Goal: Task Accomplishment & Management: Complete application form

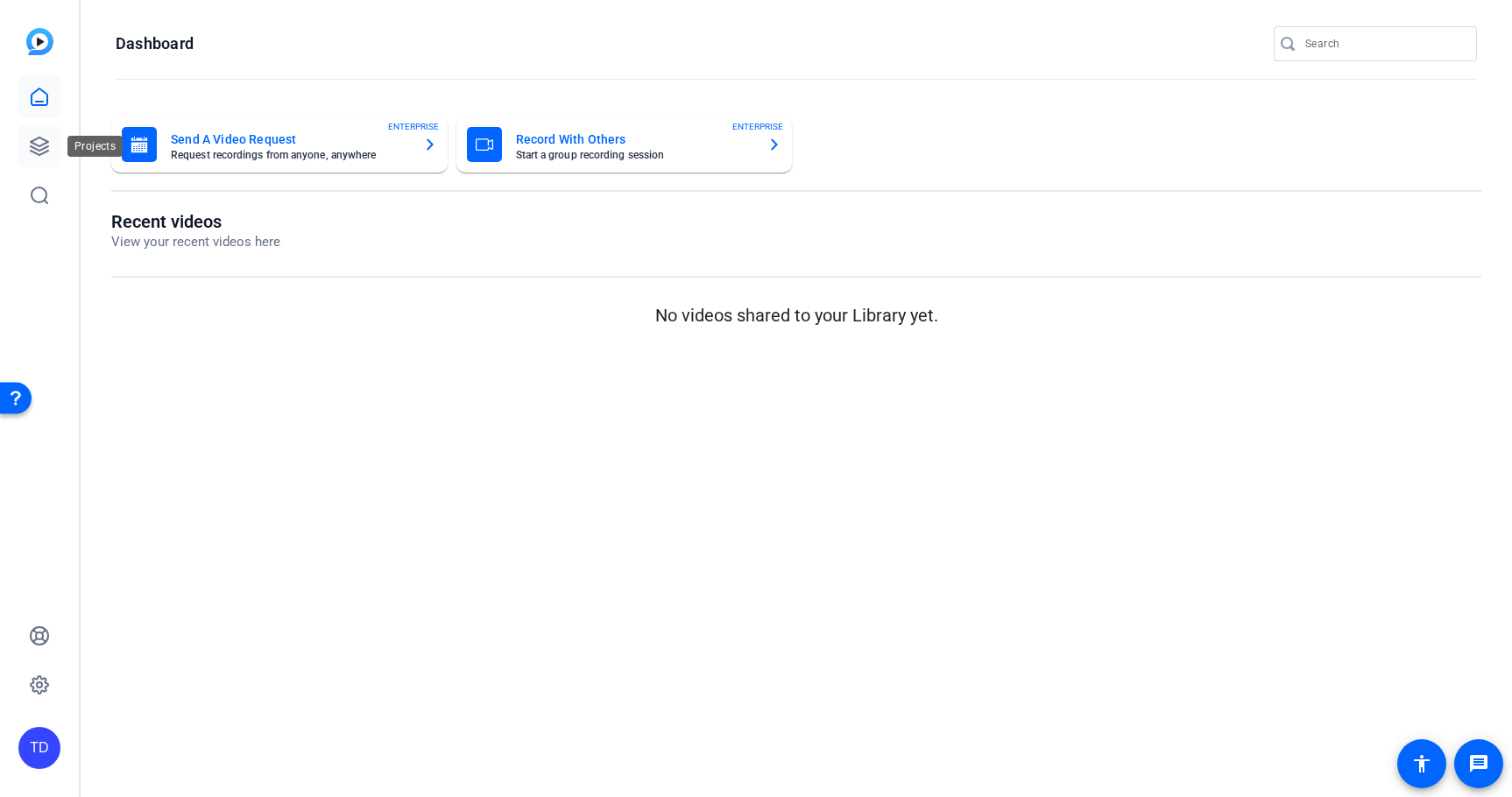
click at [38, 138] on icon at bounding box center [39, 146] width 18 height 18
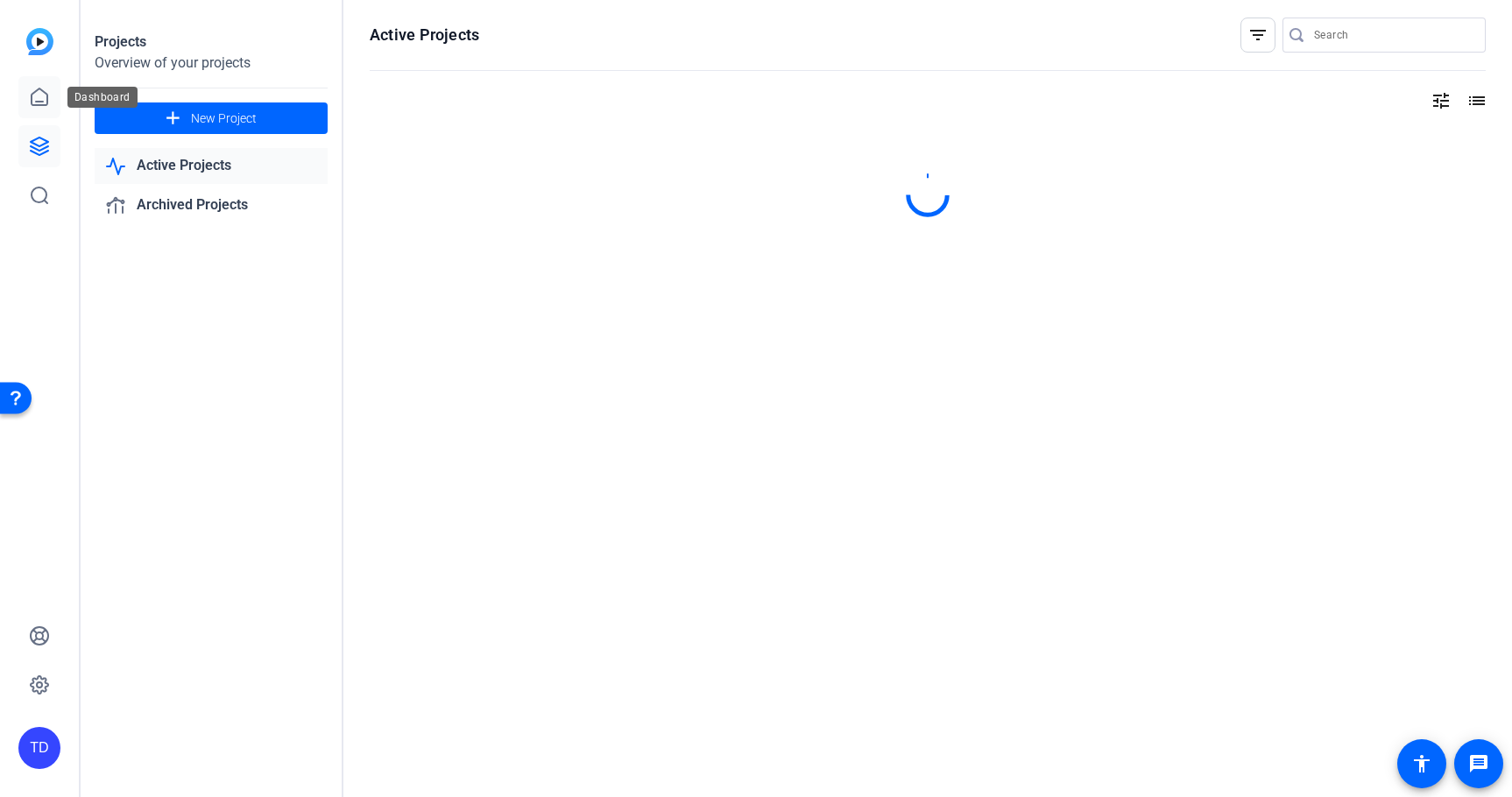
click at [41, 93] on icon at bounding box center [39, 97] width 21 height 21
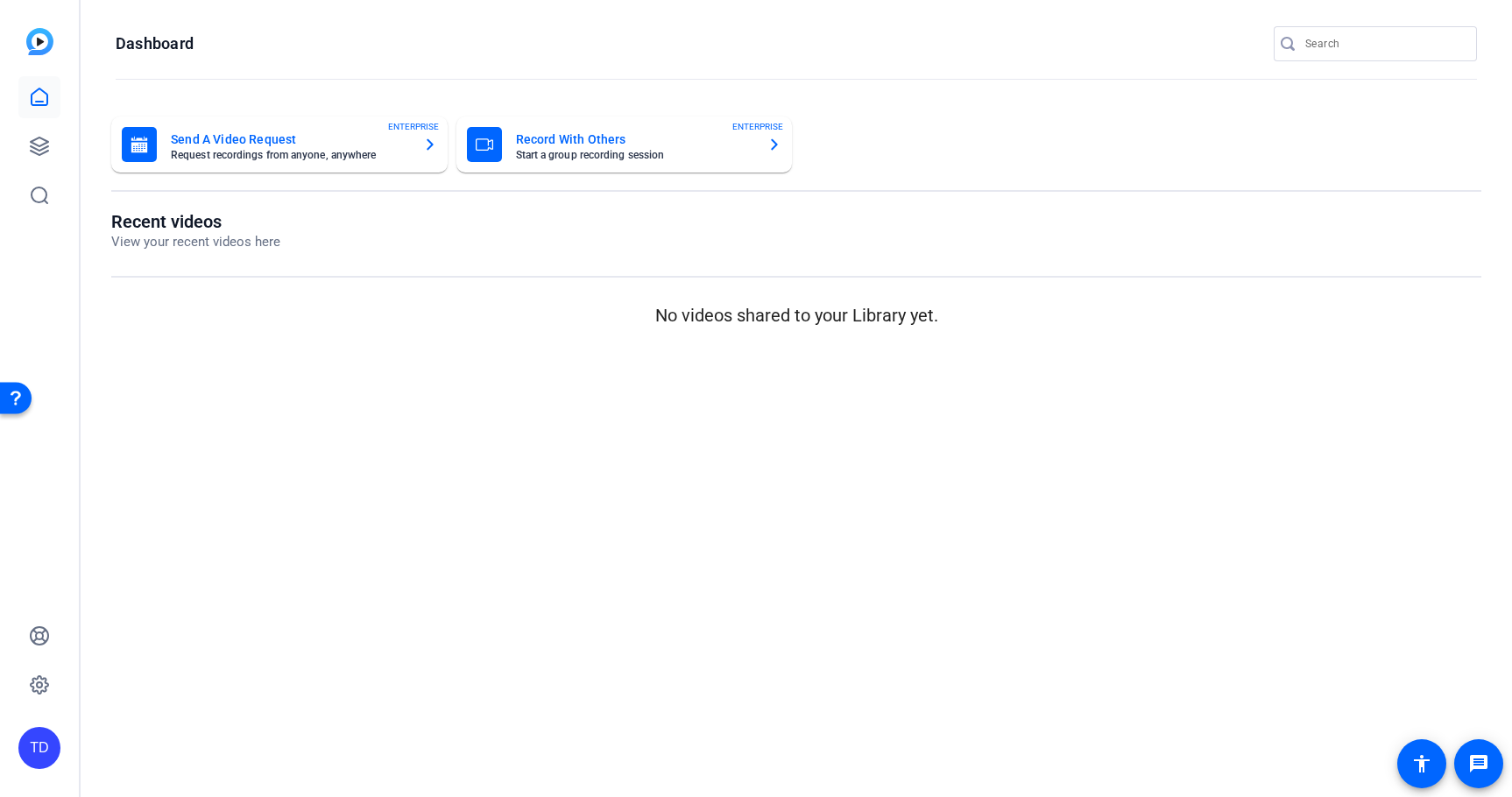
click at [298, 155] on mat-card-subtitle "Request recordings from anyone, anywhere" at bounding box center [290, 155] width 238 height 10
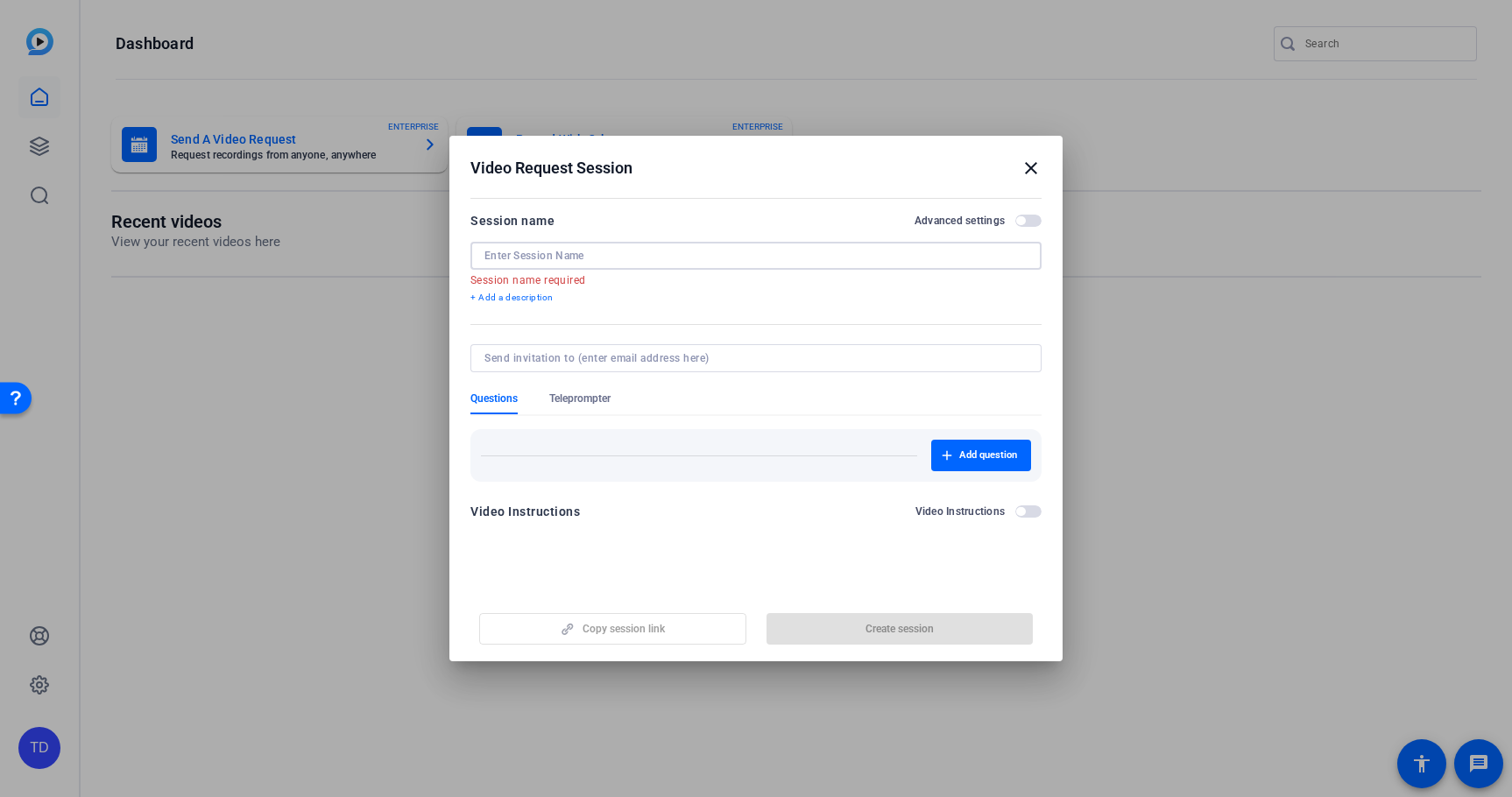
paste input "Tell Us About Your ENA University Experience!"
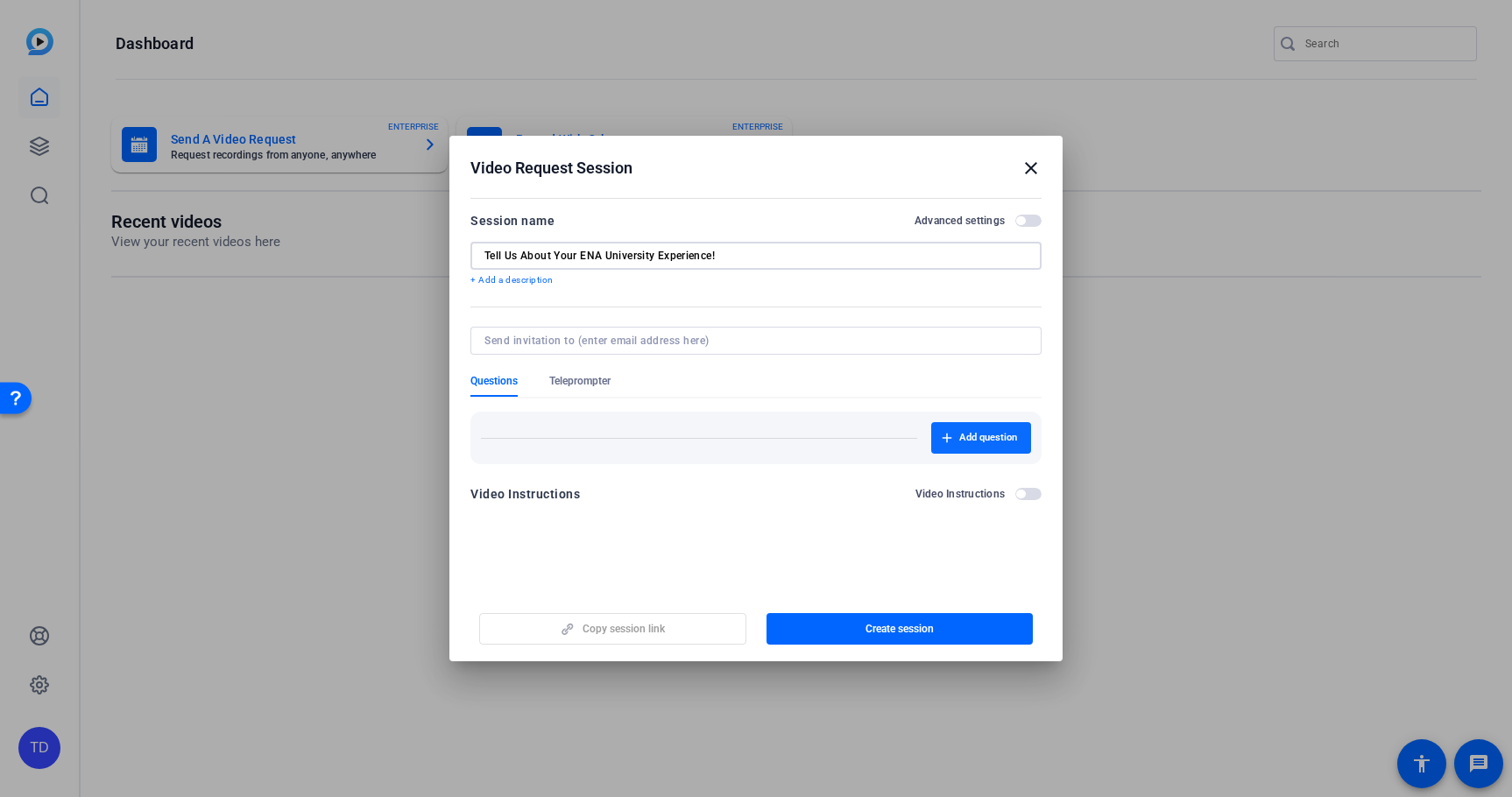
type input "Tell Us About Your ENA University Experience!"
click at [991, 440] on span "Add question" at bounding box center [988, 438] width 57 height 14
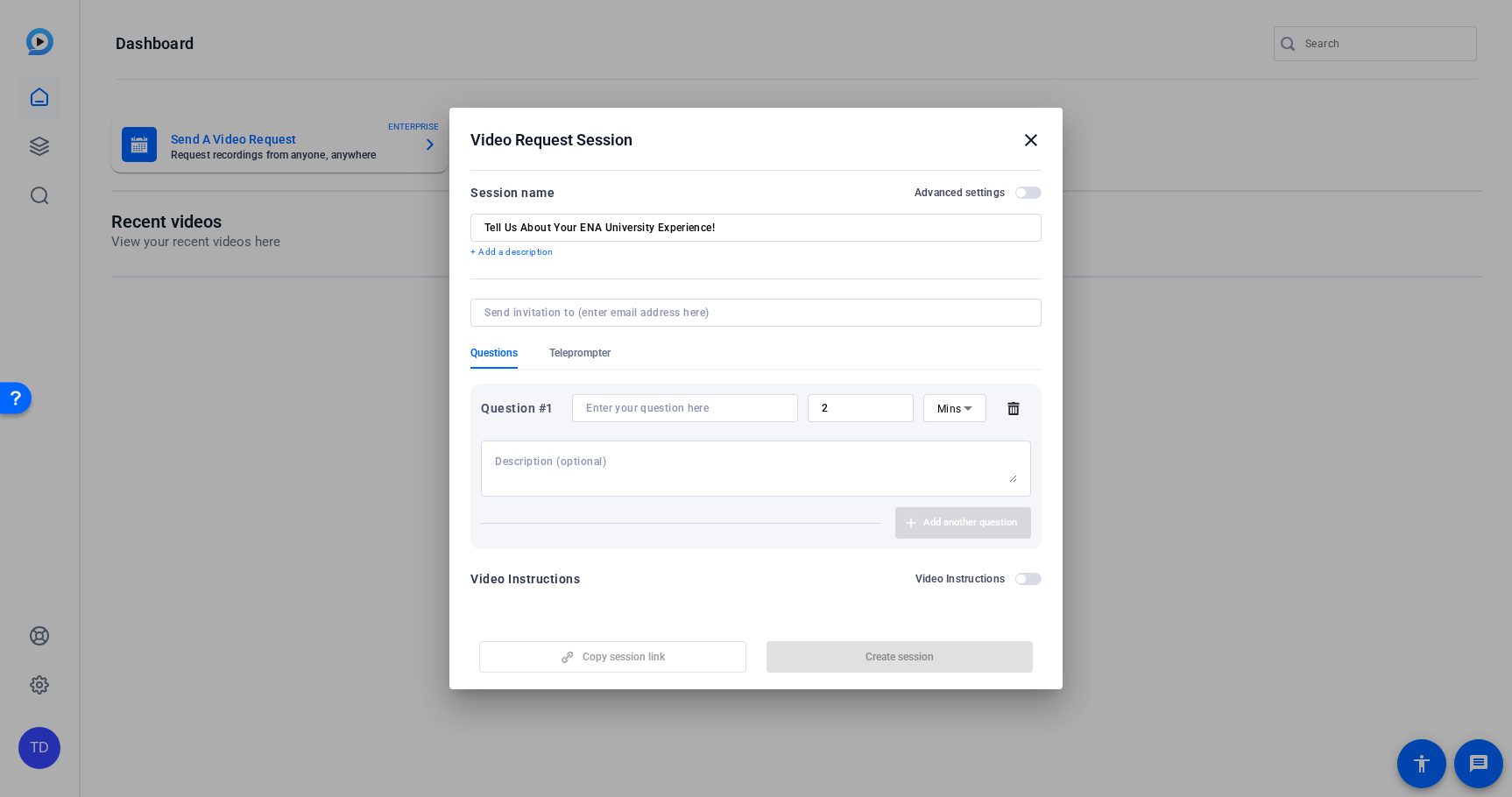
click at [760, 409] on input at bounding box center [685, 407] width 198 height 14
paste input "What led you to choose this course? Were you looking to improve a specific skil…"
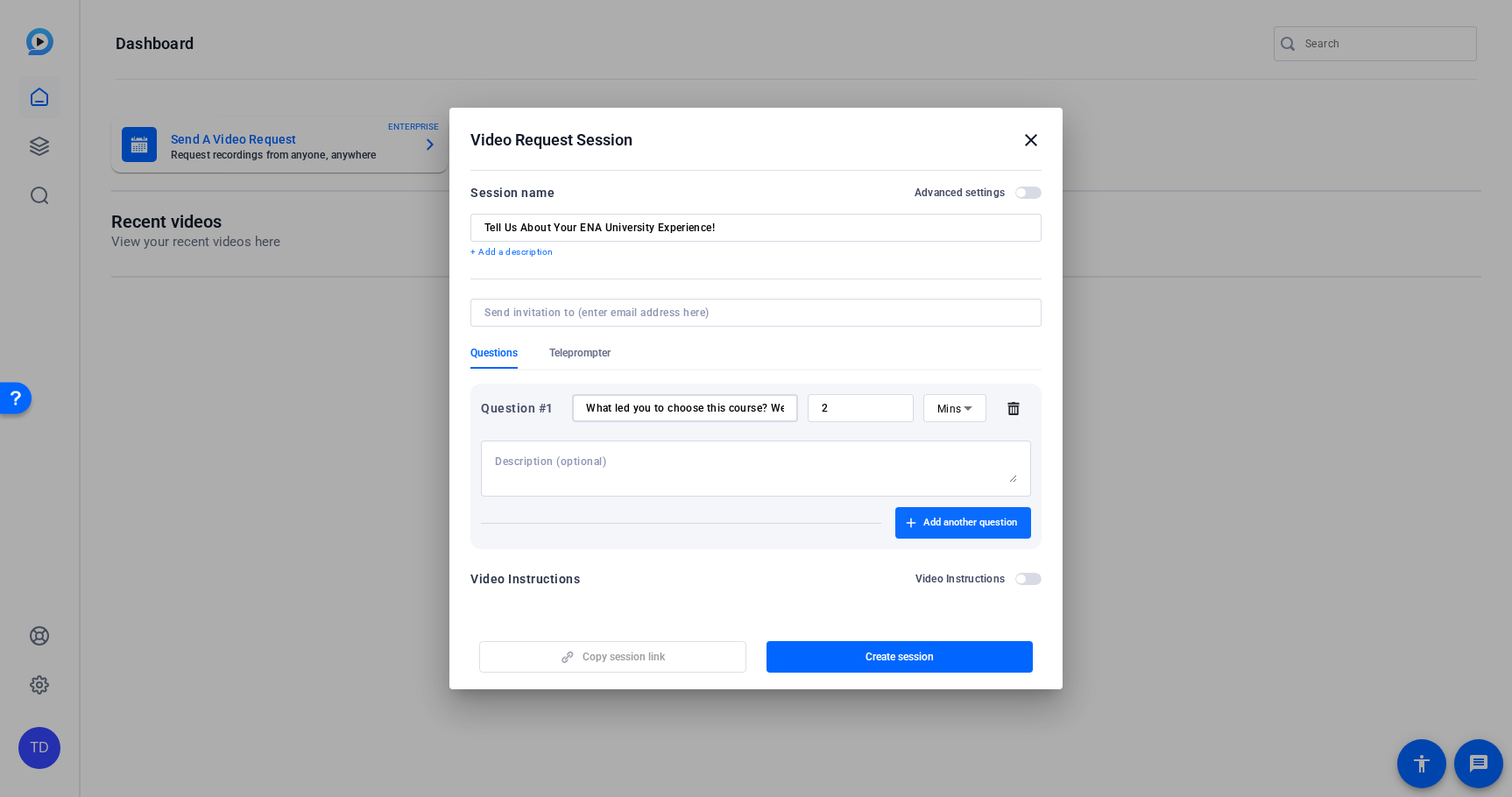
type input "What led you to choose this course? Were you looking to improve a specific skil…"
click at [967, 522] on span "Add another question" at bounding box center [969, 522] width 94 height 14
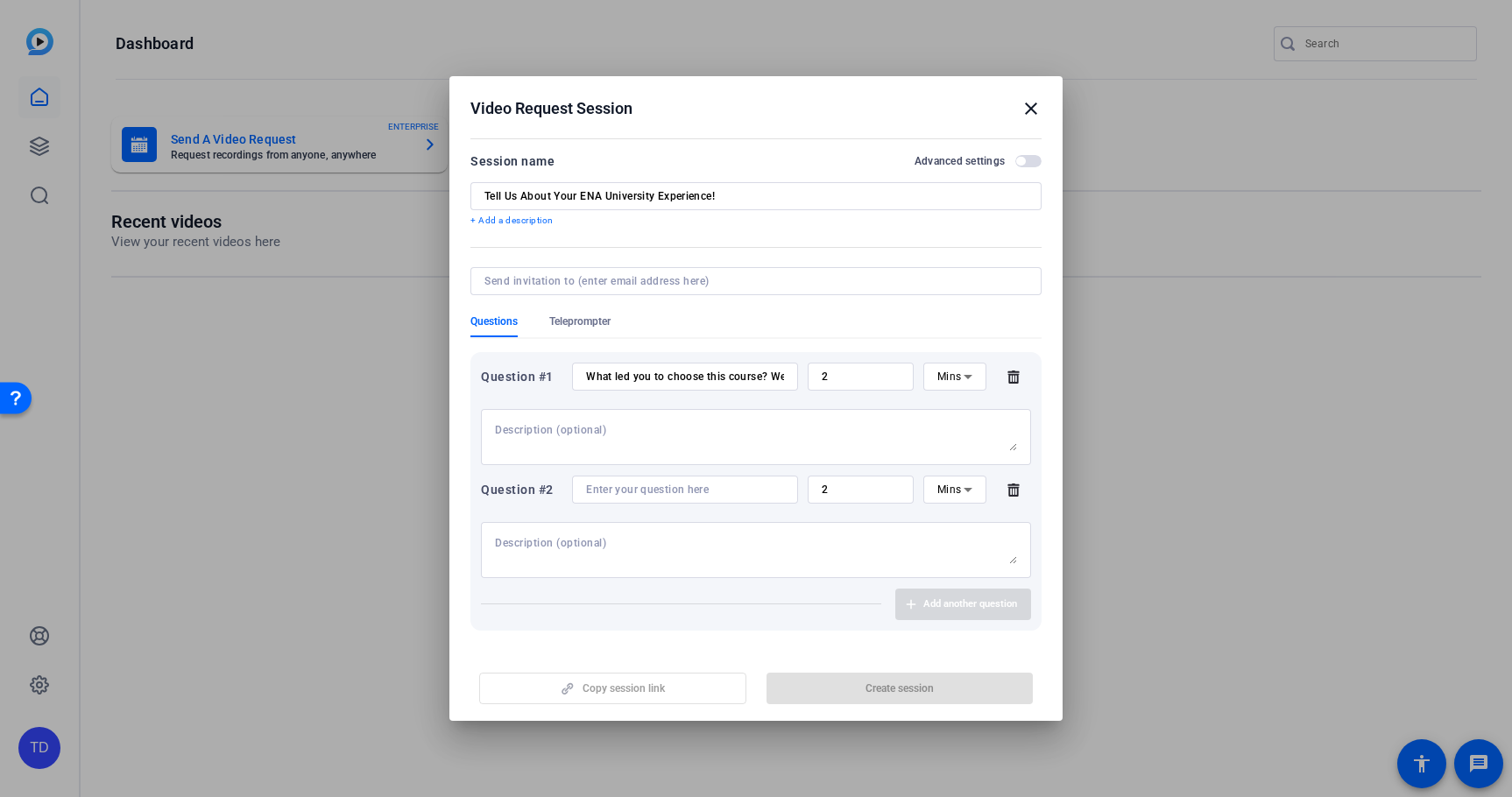
click at [659, 493] on input at bounding box center [685, 489] width 198 height 14
paste input "How do you feel about the course content, format, and instructors? Was there an…"
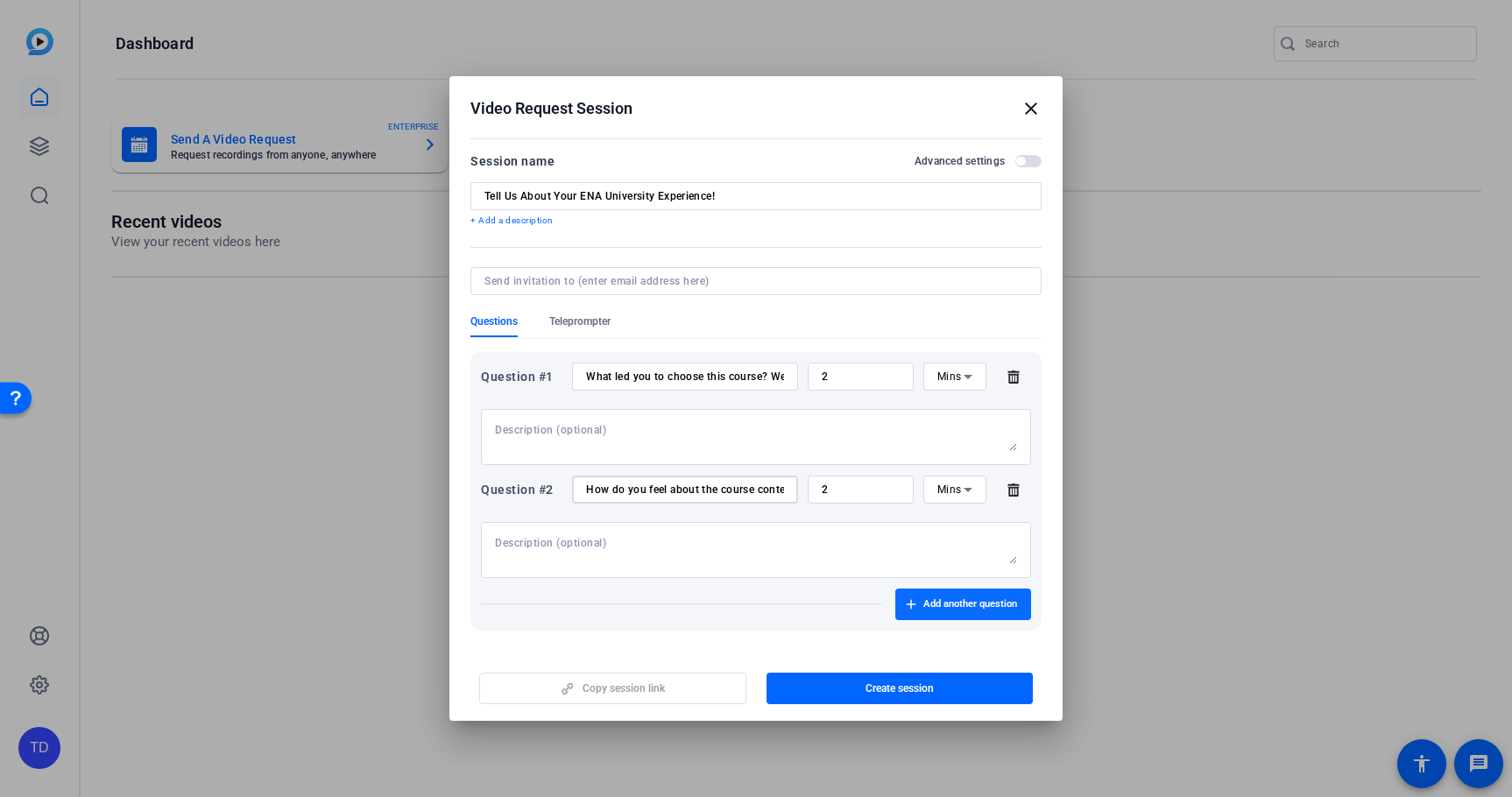
type input "How do you feel about the course content, format, and instructors? Was there an…"
click at [968, 606] on span "Add another question" at bounding box center [969, 604] width 94 height 14
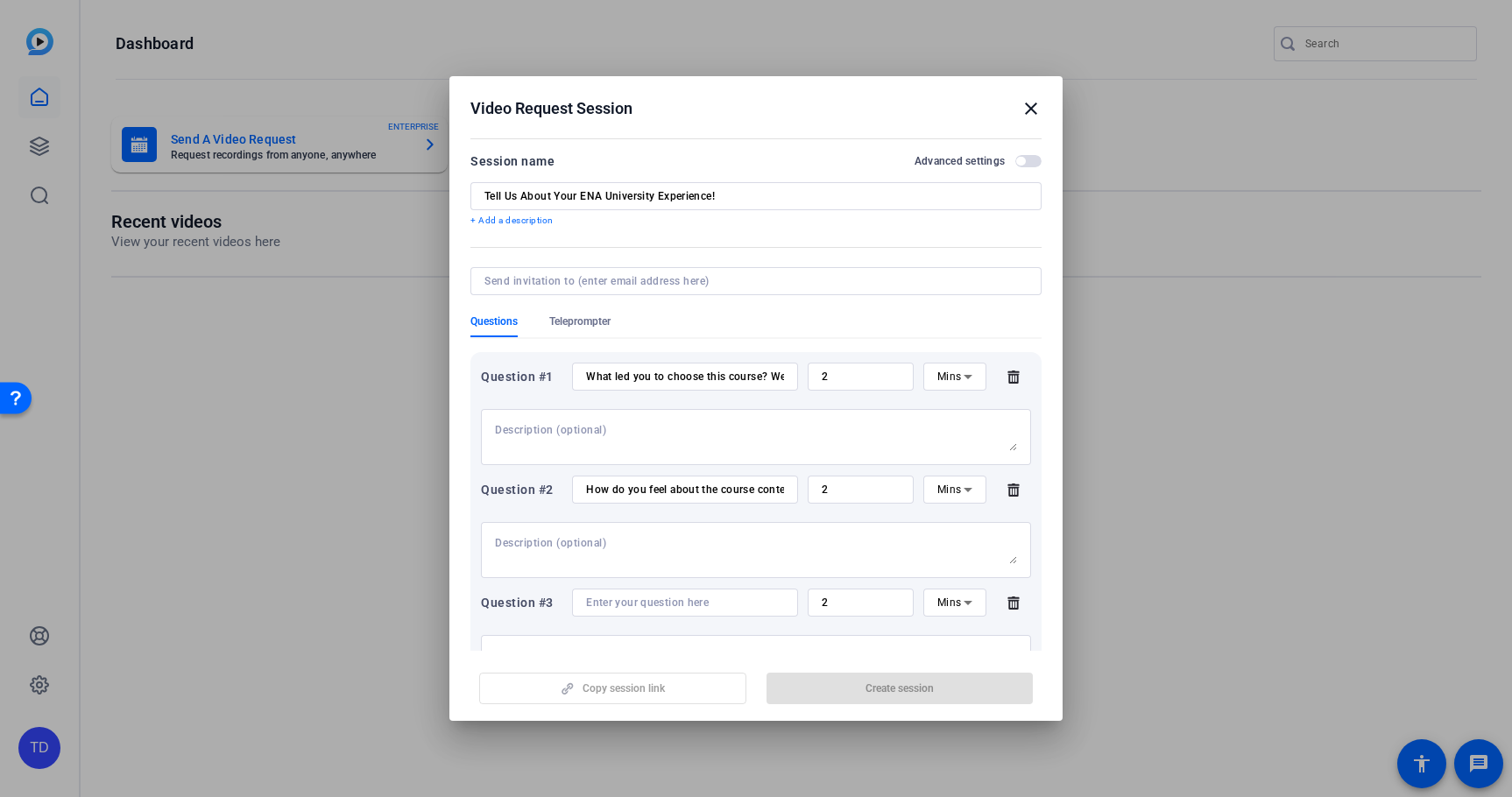
click at [704, 609] on input at bounding box center [685, 603] width 198 height 14
paste input "It could be a specific skill, a clinical insight, or even a new way of thinking…"
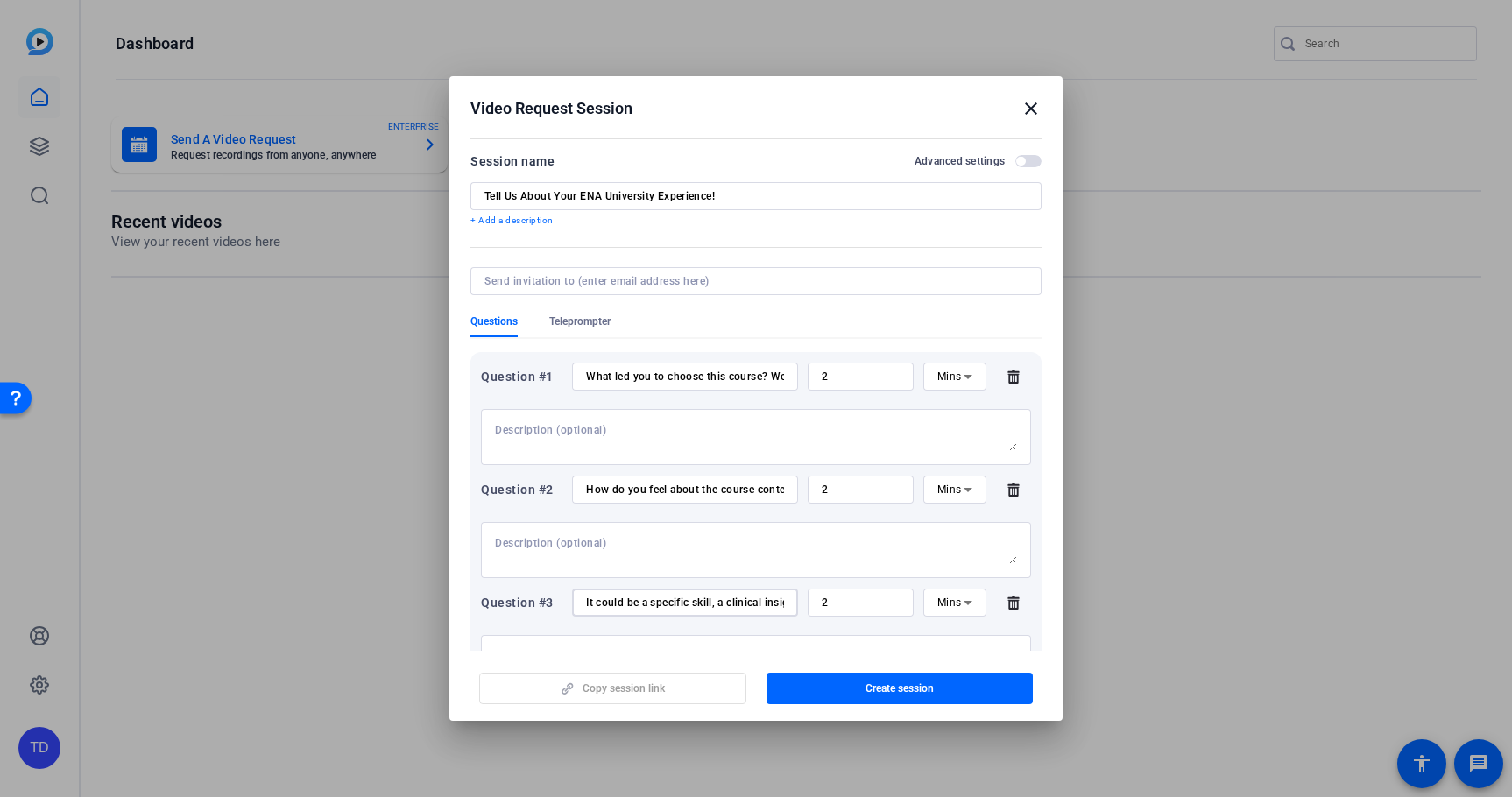
paste input "What’s one thing you learned that has stayed with you in your practice?"
type input "What’s one thing you learned that has stayed with you in your practice? It coul…"
click at [900, 687] on span "Create session" at bounding box center [900, 688] width 69 height 14
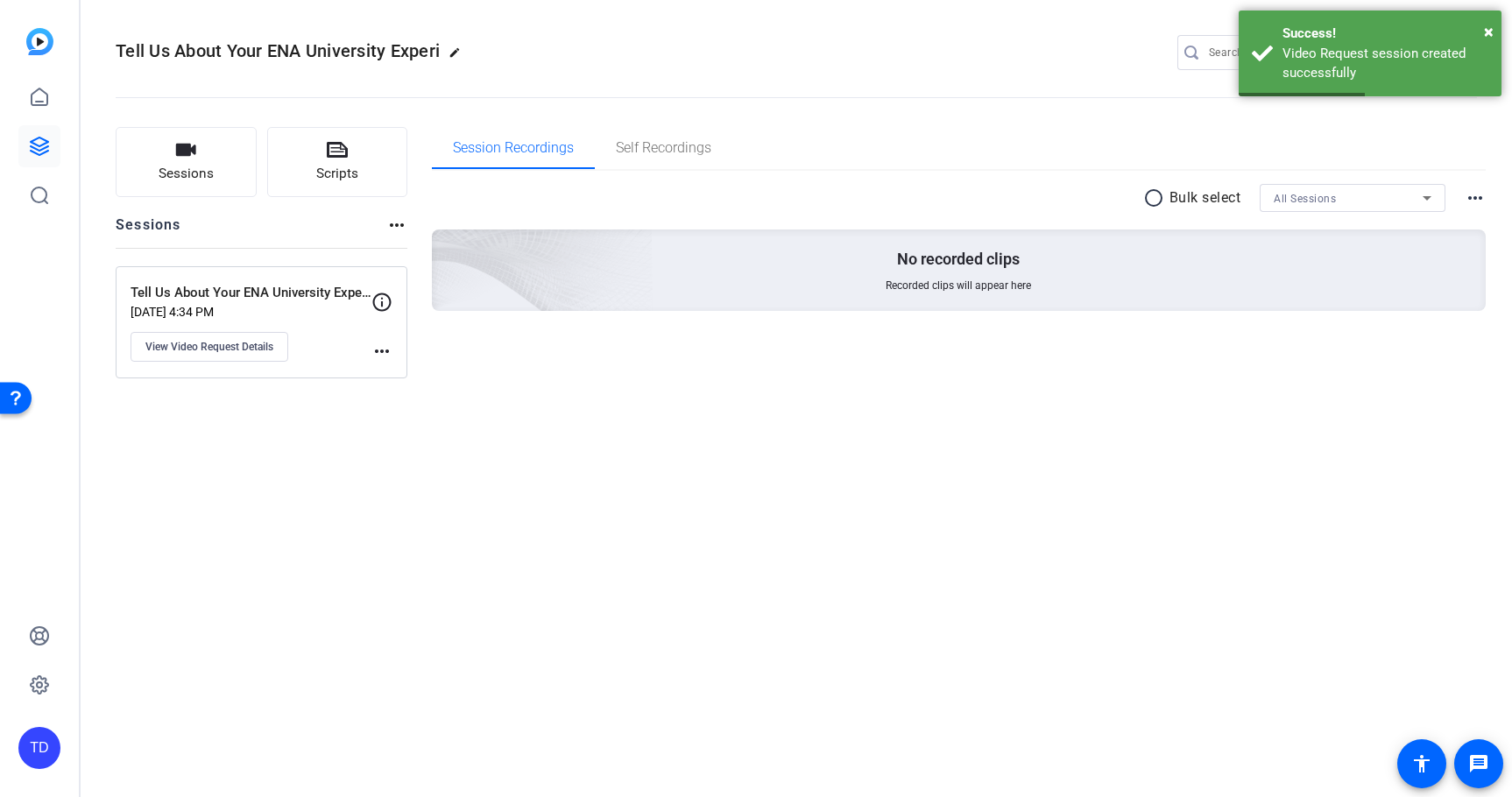
click at [376, 344] on mat-icon "more_horiz" at bounding box center [381, 351] width 21 height 21
click at [326, 316] on div at bounding box center [756, 398] width 1512 height 797
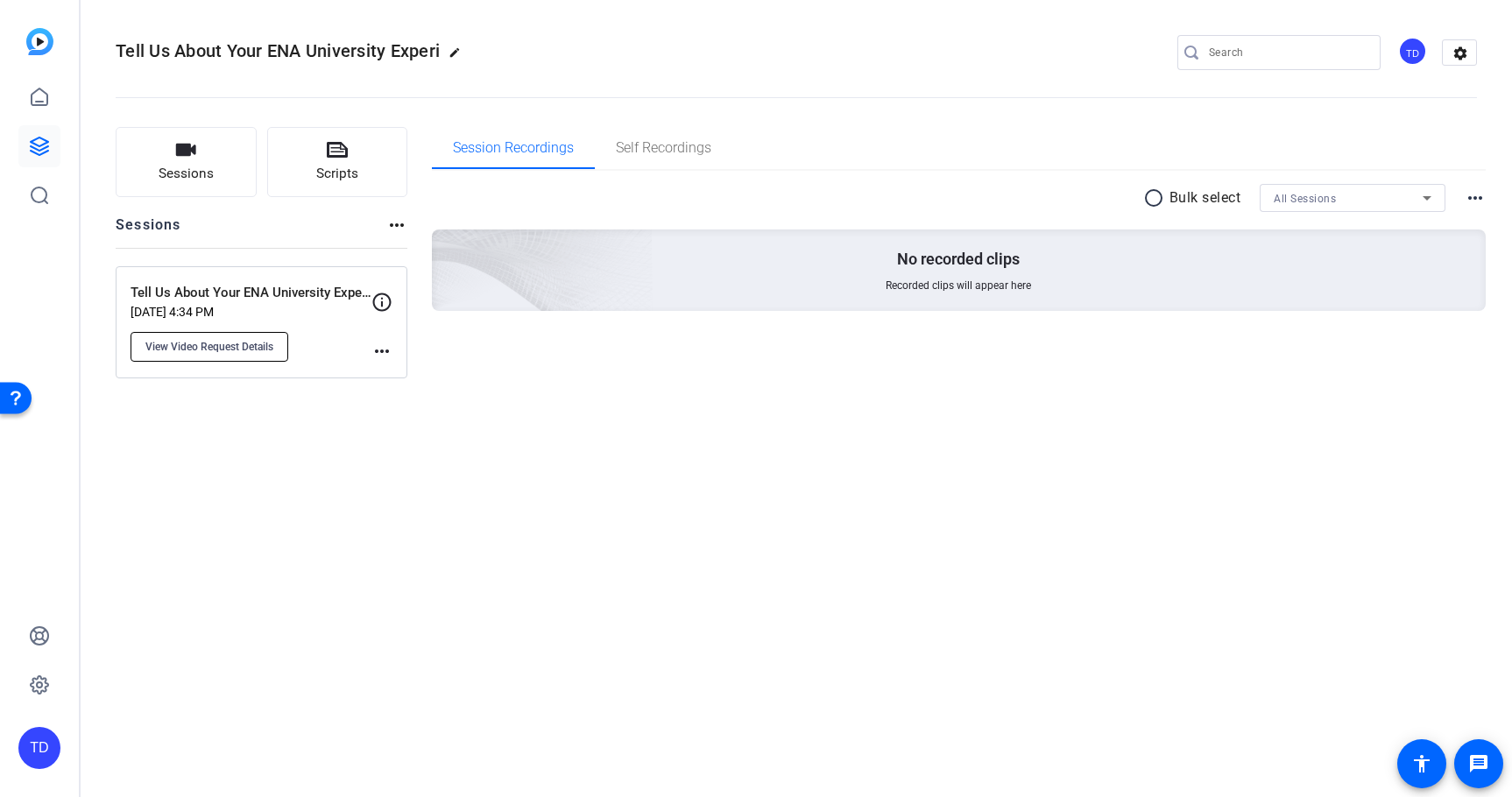
click at [269, 346] on span "View Video Request Details" at bounding box center [209, 346] width 128 height 14
type input "Tell Us About Your ENA University Experience!"
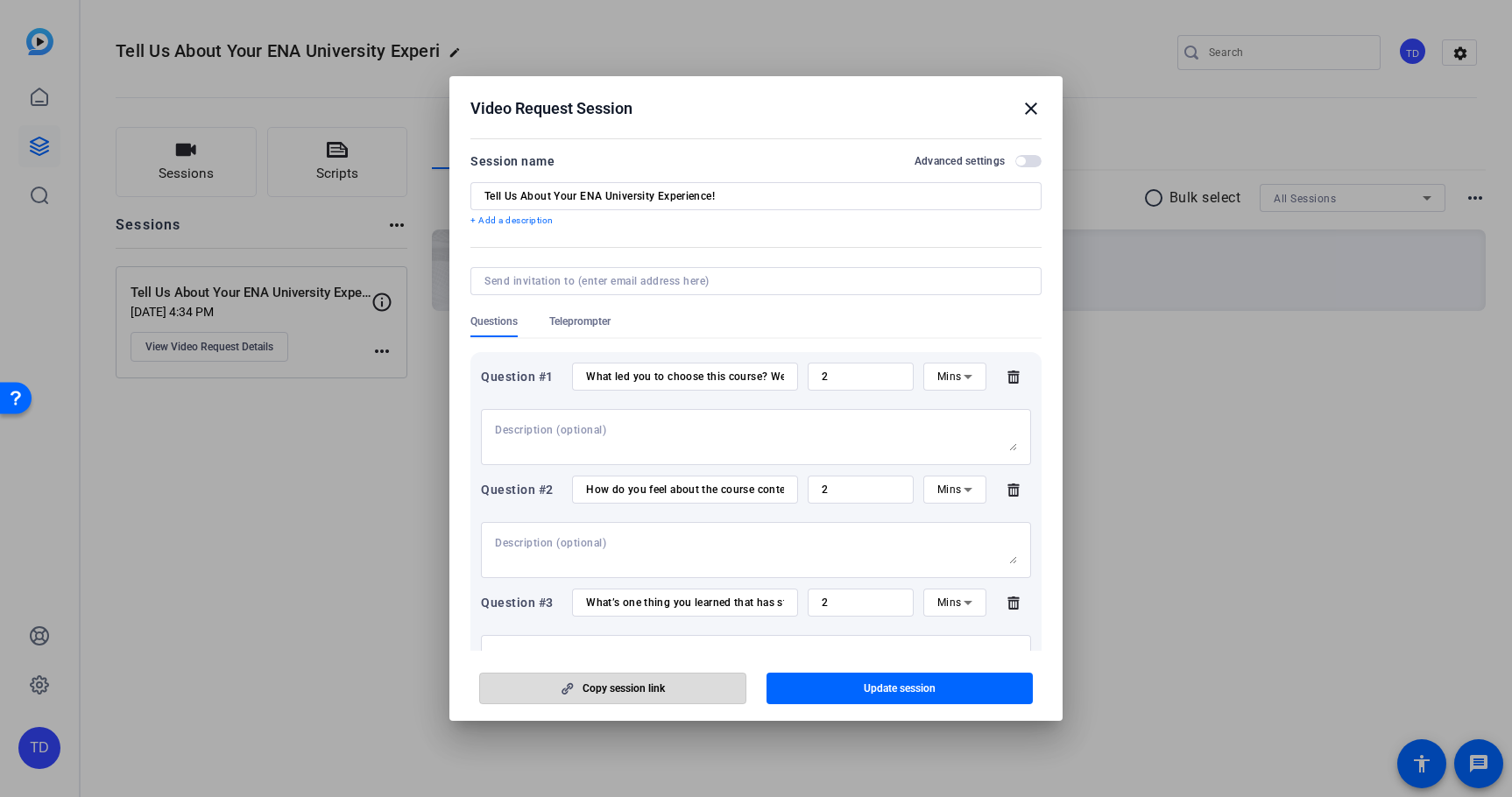
click at [632, 680] on span "button" at bounding box center [613, 688] width 266 height 42
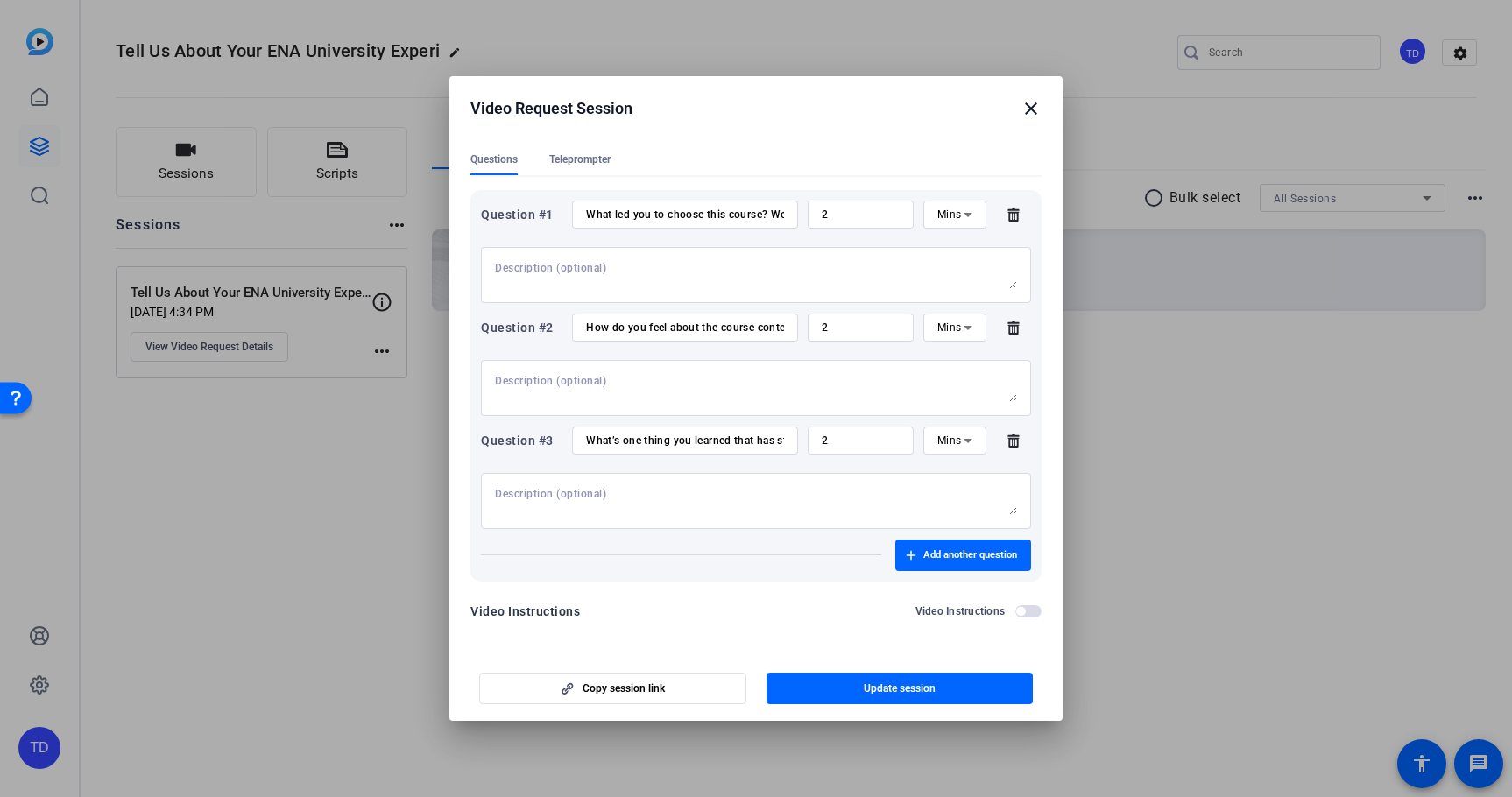
click at [1223, 459] on div at bounding box center [756, 398] width 1512 height 797
click at [1035, 109] on mat-icon "close" at bounding box center [1031, 108] width 21 height 21
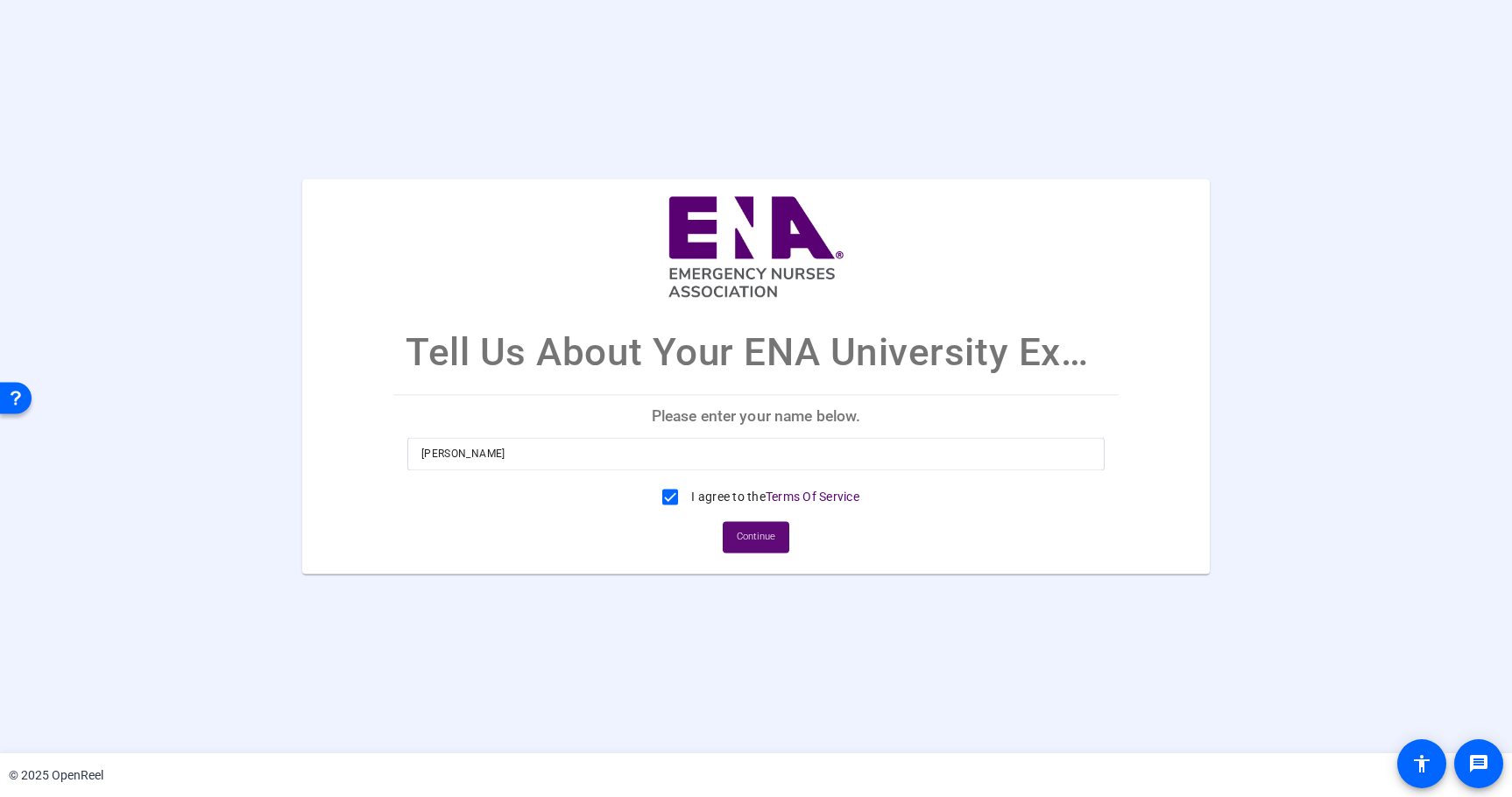
click at [771, 532] on span "Continue" at bounding box center [756, 538] width 39 height 26
